Goal: Task Accomplishment & Management: Manage account settings

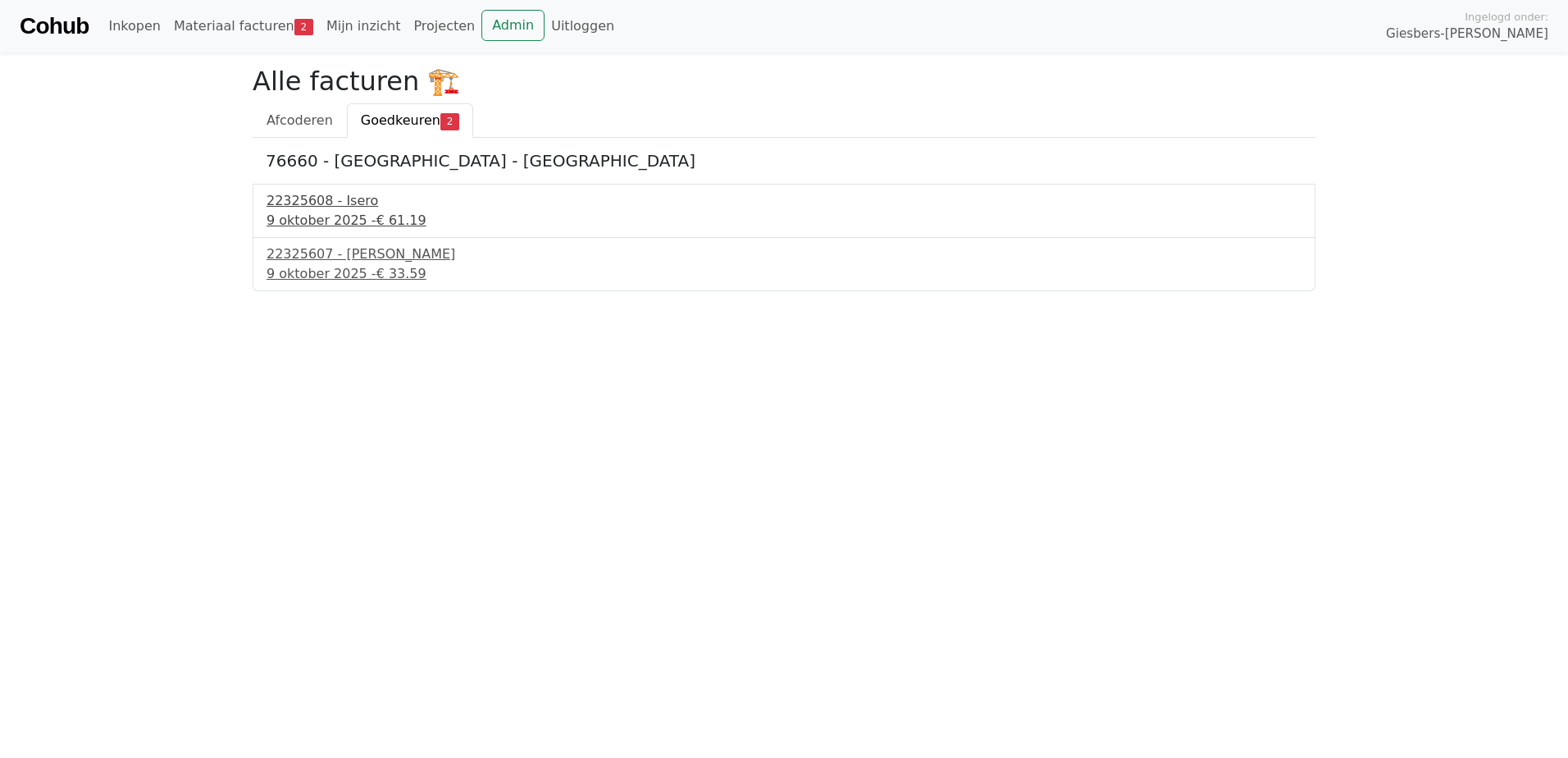
click at [322, 209] on div "22325608 - Isero" at bounding box center [783, 200] width 1034 height 19
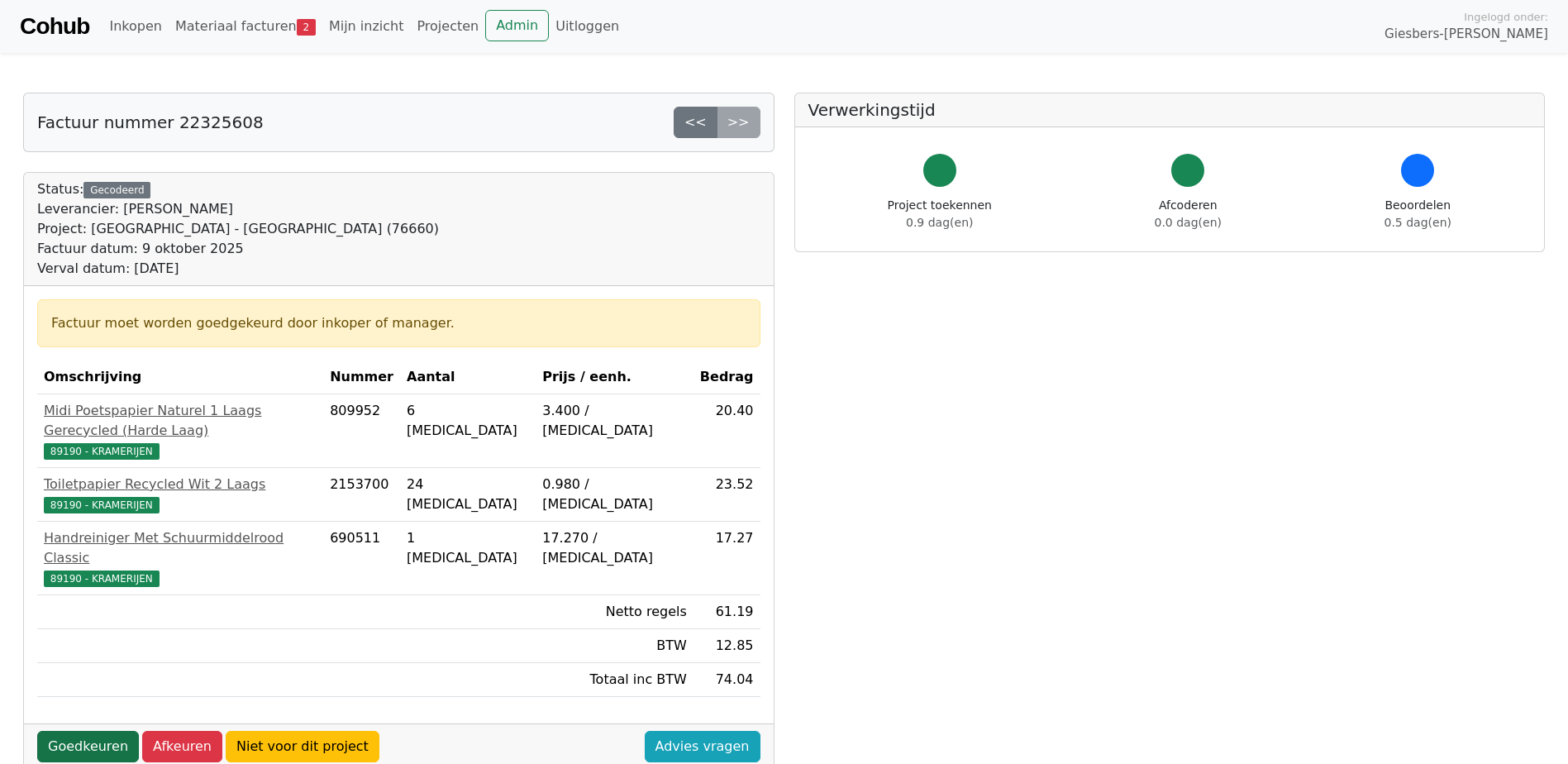
click at [85, 731] on link "Goedkeuren" at bounding box center [88, 746] width 102 height 31
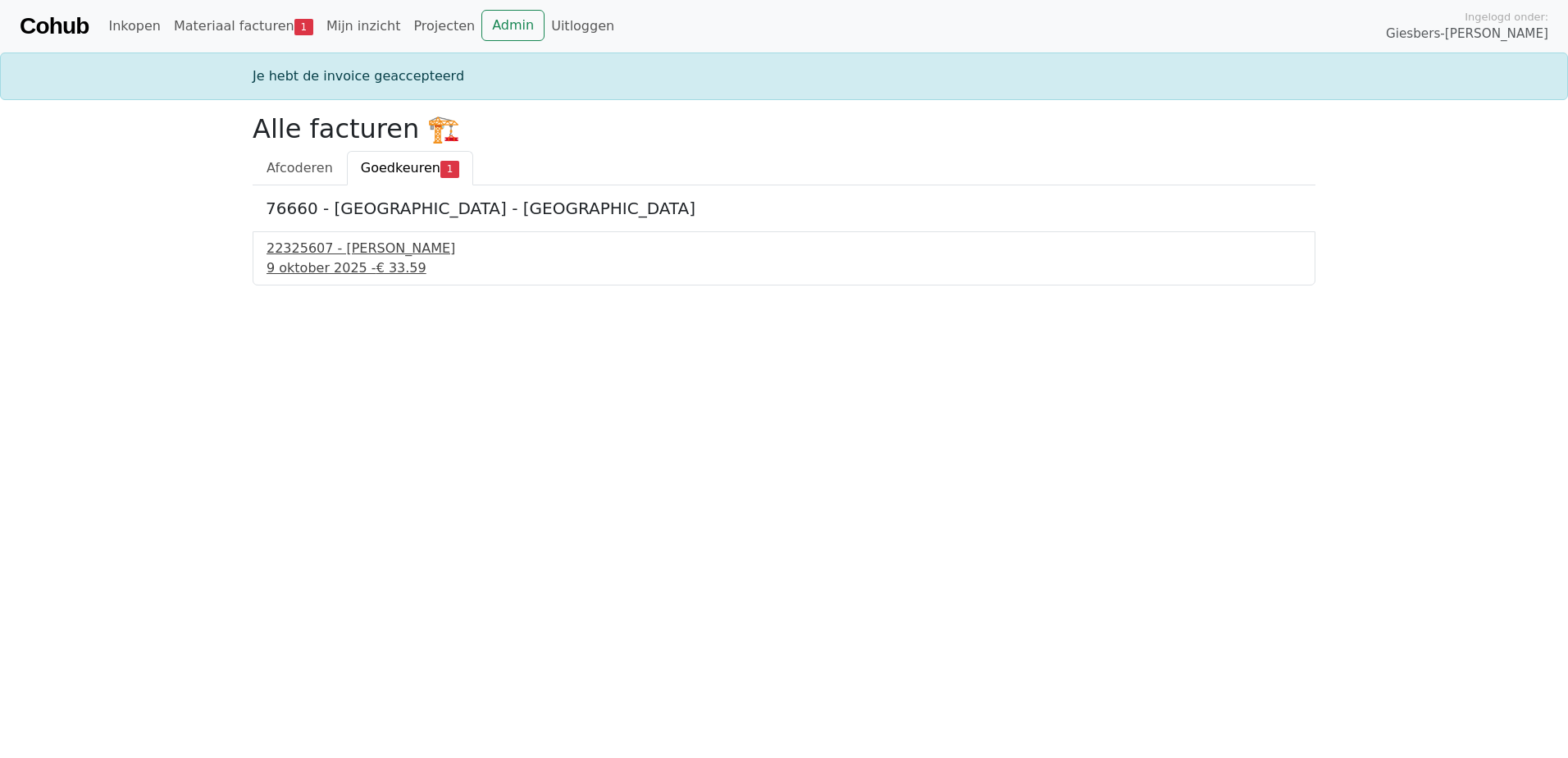
click at [315, 258] on div "[DATE] - € 33.59" at bounding box center [783, 267] width 1034 height 19
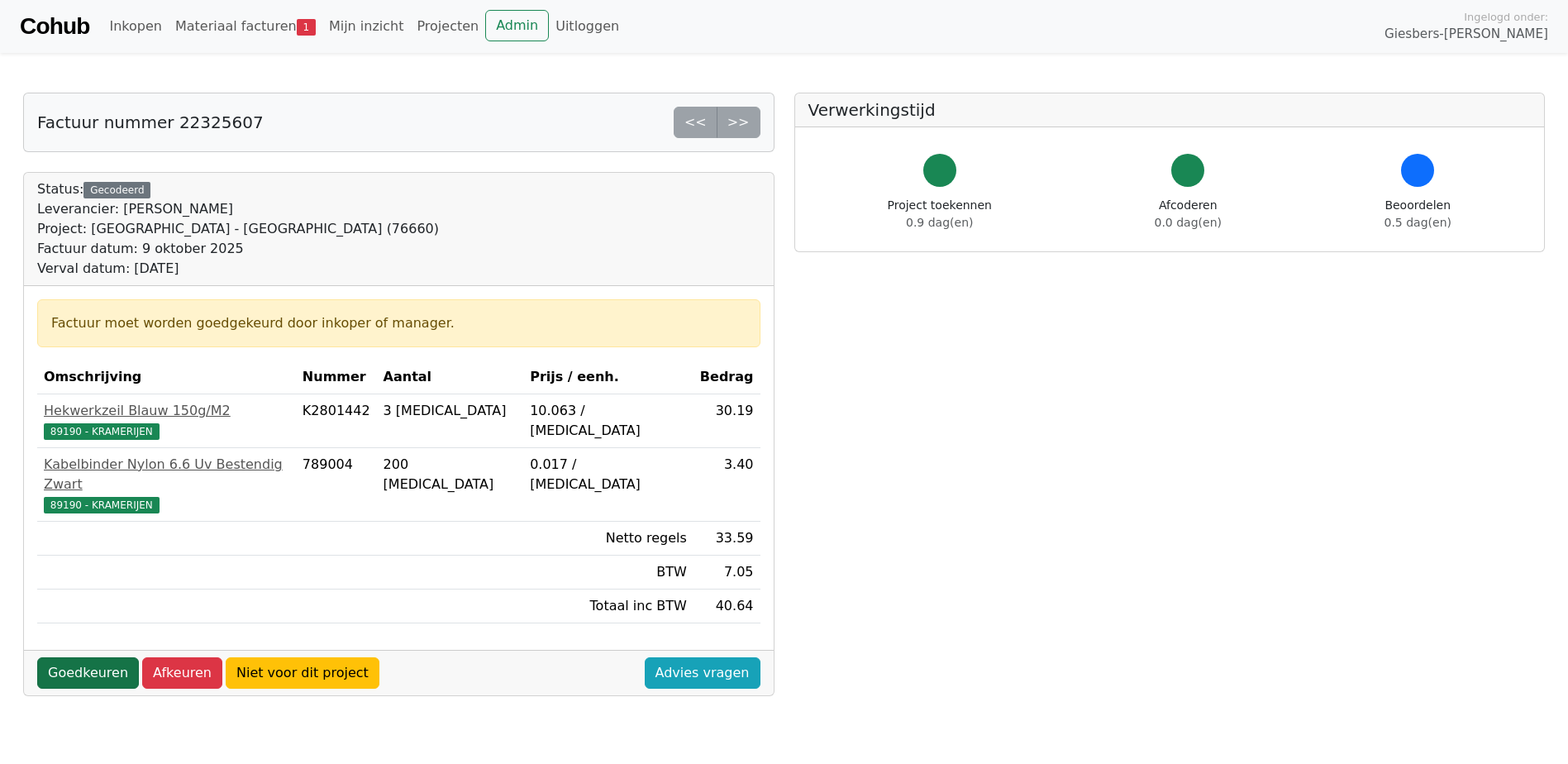
click at [82, 657] on link "Goedkeuren" at bounding box center [88, 673] width 102 height 31
